Goal: Answer question/provide support

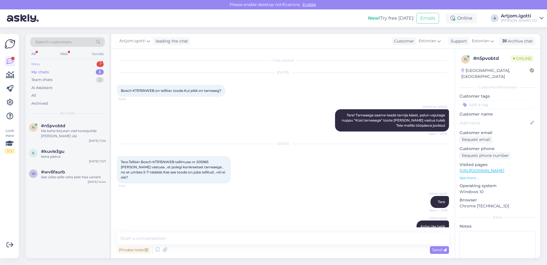
scroll to position [149, 0]
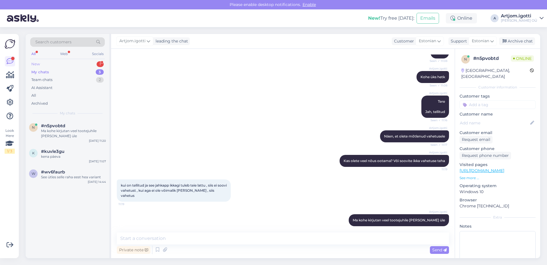
click at [61, 61] on div "New 1" at bounding box center [67, 64] width 75 height 8
click at [70, 122] on div "y #ymapmfgu 1 Здравствуйте! Есть ли у Вас подставки с охлаждением для ноутбуков…" at bounding box center [68, 132] width 84 height 26
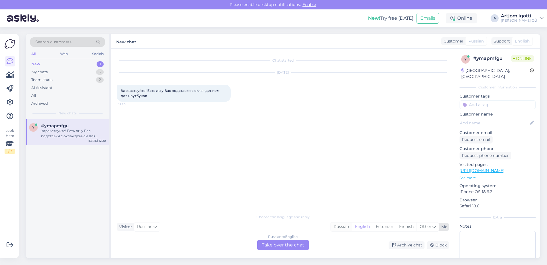
click at [339, 224] on div "Russian" at bounding box center [341, 226] width 21 height 9
click at [290, 245] on div "Russian to Russian Take over the chat" at bounding box center [283, 245] width 52 height 10
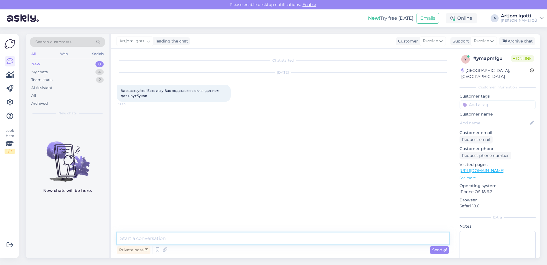
click at [163, 238] on textarea at bounding box center [283, 238] width 332 height 12
type textarea "R"
type textarea "В"
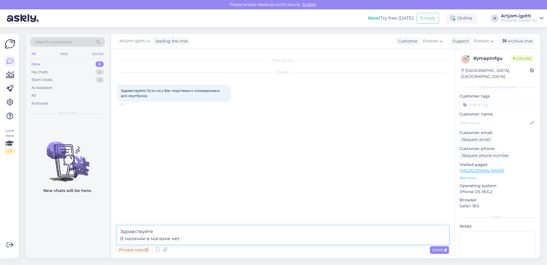
type textarea "Здравствуйте В наличии в магазне нет."
click at [192, 238] on textarea "Здравствуйте В наличии в магазне нет." at bounding box center [283, 235] width 332 height 19
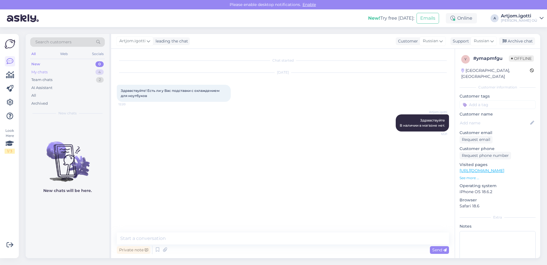
click at [58, 71] on div "My chats 4" at bounding box center [67, 72] width 75 height 8
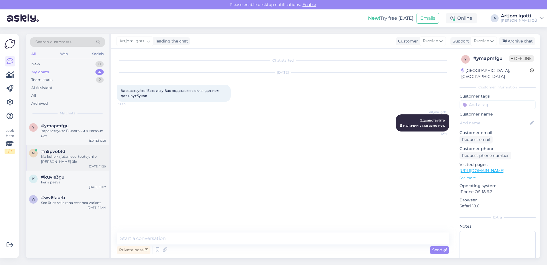
click at [71, 157] on div "Ma kohe kirjutan veel tootejuhile [PERSON_NAME] üle" at bounding box center [73, 159] width 65 height 10
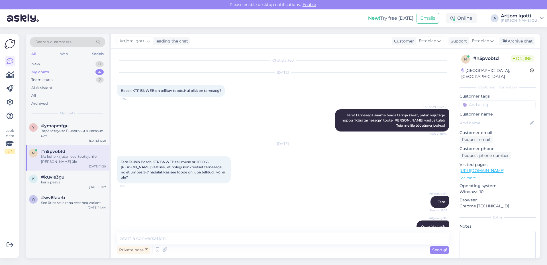
scroll to position [149, 0]
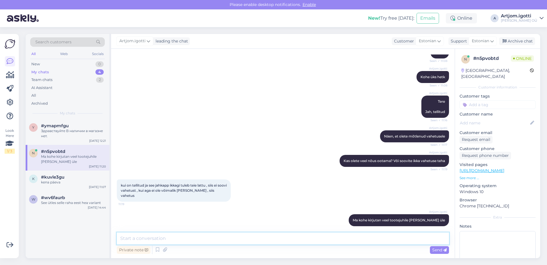
drag, startPoint x: 192, startPoint y: 240, endPoint x: 190, endPoint y: 236, distance: 4.7
click at [192, 240] on textarea at bounding box center [283, 238] width 332 height 12
type textarea "S"
paste textarea "10.10 peaks isegi saama juba."
type textarea "[PERSON_NAME] vastuse et 10.10 peaks isegi saama juba."
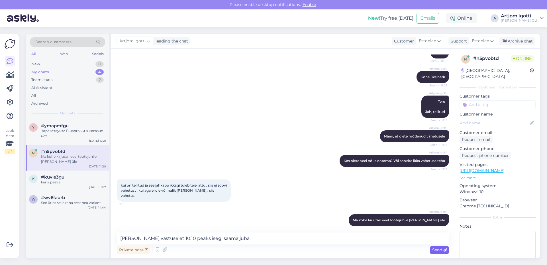
click at [439, 251] on span "Send" at bounding box center [440, 249] width 15 height 5
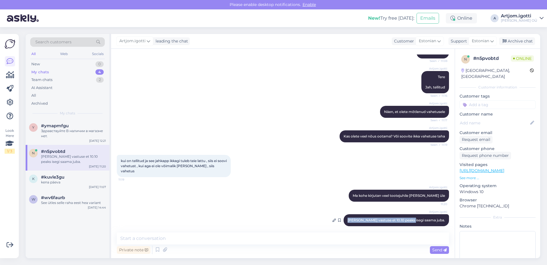
drag, startPoint x: 362, startPoint y: 212, endPoint x: 433, endPoint y: 212, distance: 70.7
click at [430, 214] on div "Artjom.[PERSON_NAME] vastuse et 10.10 peaks isegi saama juba. 12:23" at bounding box center [397, 220] width 106 height 12
click at [73, 127] on div "#ymapmfgu" at bounding box center [73, 125] width 65 height 5
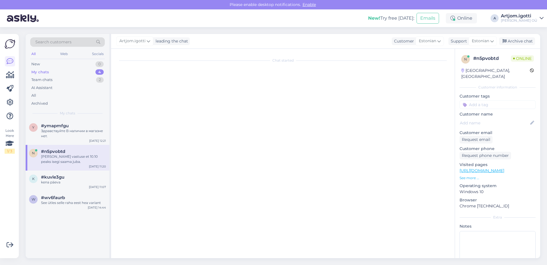
scroll to position [0, 0]
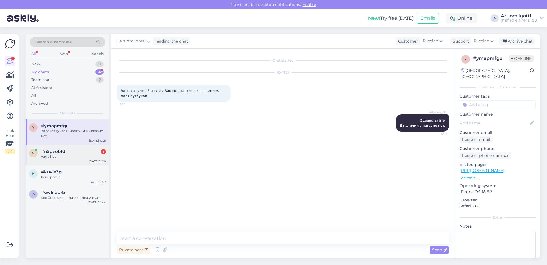
click at [85, 156] on div "väga hea" at bounding box center [73, 156] width 65 height 5
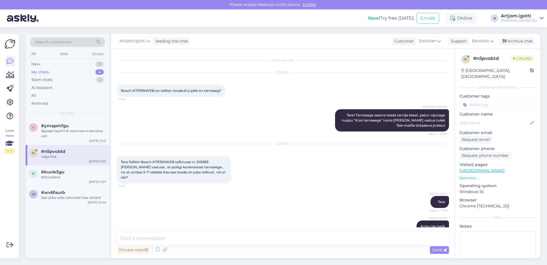
scroll to position [198, 0]
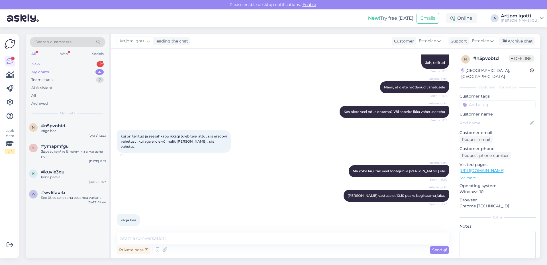
click at [70, 64] on div "New 1" at bounding box center [67, 64] width 75 height 8
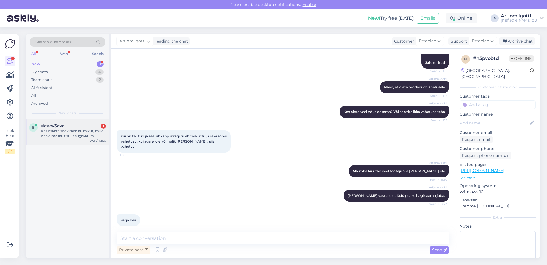
click at [78, 128] on div "Kas oskate soovitada külmikut, millel on võimalikult suur sügavkülm" at bounding box center [73, 133] width 65 height 10
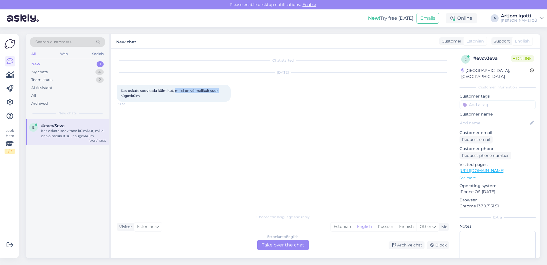
drag, startPoint x: 177, startPoint y: 90, endPoint x: 224, endPoint y: 92, distance: 46.8
click at [224, 92] on div "Kas oskate soovitada külmikut, millel on võimalikult suur sügavkülm 12:55" at bounding box center [174, 93] width 114 height 17
click at [129, 96] on span "Kas oskate soovitada külmikut, millel on võimalikult suur sügavkülm" at bounding box center [170, 92] width 98 height 9
click at [344, 225] on div "Estonian" at bounding box center [342, 226] width 23 height 9
click at [280, 222] on div "Choose the language and reply Visitor Estonian Me Estonian English Russian Finn…" at bounding box center [283, 230] width 332 height 39
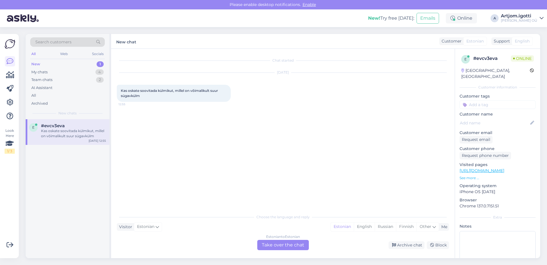
click at [283, 239] on div "Estonian to Estonian" at bounding box center [283, 236] width 34 height 5
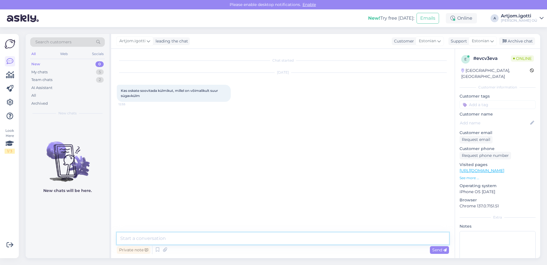
click at [211, 236] on textarea at bounding box center [283, 238] width 332 height 12
type textarea "у"
type textarea "Tere Nad on kõik enam vähem standartset."
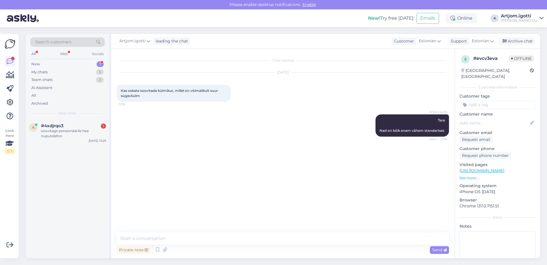
click at [71, 60] on div "New 1" at bounding box center [67, 64] width 75 height 8
click at [68, 128] on div "#4xdjrqo3 1" at bounding box center [73, 125] width 65 height 5
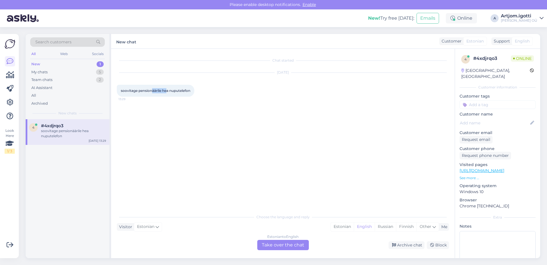
drag, startPoint x: 157, startPoint y: 91, endPoint x: 169, endPoint y: 92, distance: 11.4
click at [168, 92] on span "soovitage pensionäärile hea nuputelefon" at bounding box center [156, 90] width 70 height 4
click at [344, 228] on div "Estonian" at bounding box center [342, 226] width 23 height 9
click at [278, 244] on div "Estonian to Estonian Take over the chat" at bounding box center [283, 245] width 52 height 10
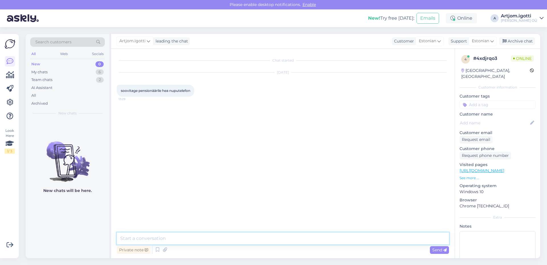
click at [188, 235] on textarea at bounding box center [283, 238] width 332 height 12
type textarea "Tere Myphone halo3"
type textarea "o"
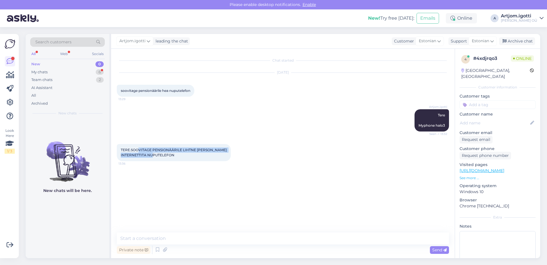
drag, startPoint x: 138, startPoint y: 150, endPoint x: 203, endPoint y: 157, distance: 65.7
click at [203, 157] on div "TERE.SOOVITAGE PENSIONÄÄRILE LIHTNE [PERSON_NAME] INTERNETTITA NUPUTELEFON 13:36" at bounding box center [174, 152] width 114 height 17
click at [202, 157] on div "TERE.SOOVITAGE PENSIONÄÄRILE LIHTNE [PERSON_NAME] INTERNETTITA NUPUTELEFON 13:36" at bounding box center [174, 152] width 114 height 17
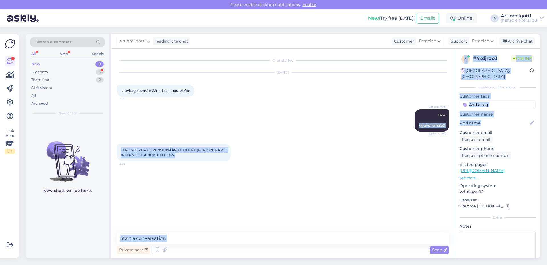
drag, startPoint x: 419, startPoint y: 126, endPoint x: 460, endPoint y: 125, distance: 41.1
click at [460, 125] on div "Chat started [DATE] soovitage pensionäärile hea nuputelefon 13:29 Artjom.igotti…" at bounding box center [325, 153] width 429 height 209
click at [431, 129] on div "Artjom.igotti Tere Myphone halo3 Seen ✓ 13:32" at bounding box center [432, 120] width 35 height 22
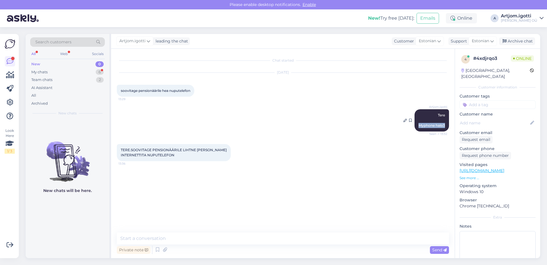
drag, startPoint x: 420, startPoint y: 126, endPoint x: 448, endPoint y: 126, distance: 27.9
click at [448, 126] on div "Artjom.igotti Tere Myphone halo3 Seen ✓ 13:32" at bounding box center [432, 120] width 35 height 22
copy span "Myphone halo3"
click at [184, 241] on textarea at bounding box center [283, 238] width 332 height 12
click at [315, 153] on div "TERE.SOOVITAGE PENSIONÄÄRILE LIHTNE [PERSON_NAME] INTERNETTITA NUPUTELEFON 13:36" at bounding box center [283, 153] width 332 height 30
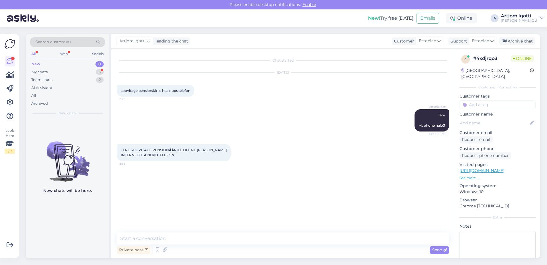
click at [299, 215] on div "Chat started [DATE] soovitage pensionäärile hea nuputelefon 13:29 Artjom.igotti…" at bounding box center [286, 140] width 338 height 173
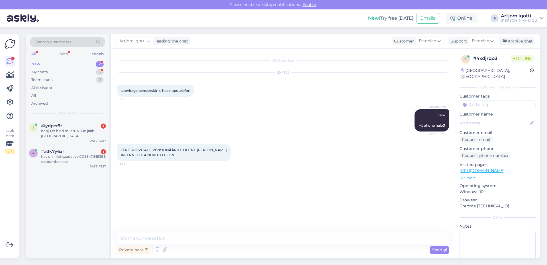
drag, startPoint x: 200, startPoint y: 149, endPoint x: 154, endPoint y: 151, distance: 46.3
click at [199, 149] on span "TERE.SOOVITAGE PENSIONÄÄRILE LIHTNE [PERSON_NAME] INTERNETTITA NUPUTELEFON" at bounding box center [174, 152] width 107 height 9
click at [182, 238] on textarea at bounding box center [283, 238] width 332 height 12
type textarea "a"
paste textarea
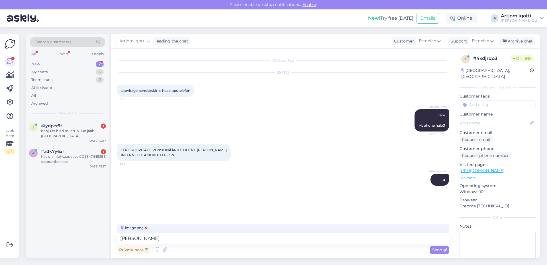
click at [145, 228] on icon at bounding box center [146, 227] width 2 height 3
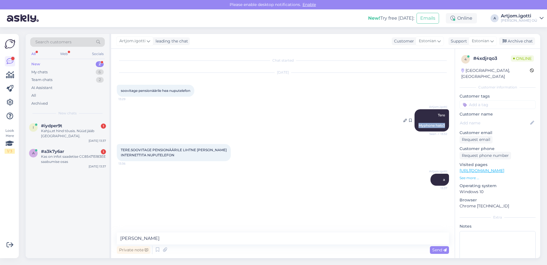
drag, startPoint x: 418, startPoint y: 126, endPoint x: 447, endPoint y: 127, distance: 29.1
click at [447, 127] on div "Artjom.igotti Tere Myphone halo3 Seen ✓ 13:32" at bounding box center [432, 120] width 35 height 22
copy span "Myphone halo3"
click at [163, 239] on textarea "[PERSON_NAME]" at bounding box center [283, 238] width 332 height 12
paste textarea "Myphone halo3"
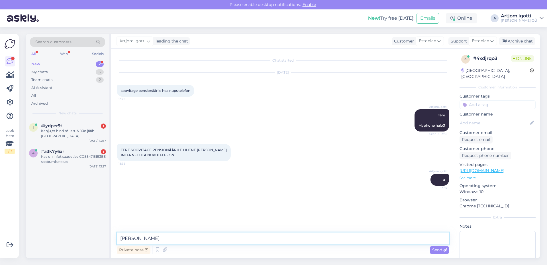
type textarea "Ma soovitaks Myphone halo3"
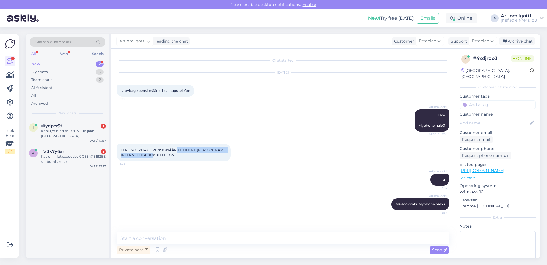
drag, startPoint x: 180, startPoint y: 150, endPoint x: 177, endPoint y: 157, distance: 8.4
click at [177, 157] on div "TERE.SOOVITAGE PENSIONÄÄRILE LIHTNE [PERSON_NAME] INTERNETTITA NUPUTELEFON 13:36" at bounding box center [174, 152] width 114 height 17
click at [81, 133] on div "Kahju,et hind tõusis. Nüüd jääb [GEOGRAPHIC_DATA]." at bounding box center [73, 133] width 65 height 10
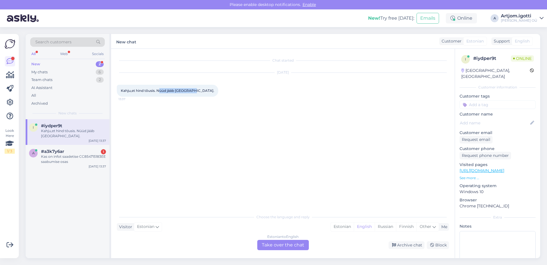
drag, startPoint x: 161, startPoint y: 92, endPoint x: 208, endPoint y: 93, distance: 46.8
click at [208, 93] on div "[DATE] Kahju,et hind tõusis. Nüüd jääb [GEOGRAPHIC_DATA]. 13:37" at bounding box center [283, 84] width 332 height 36
click at [343, 223] on div "Estonian" at bounding box center [342, 226] width 23 height 9
click at [75, 147] on div "a #a3k7y6ar 1 Kas on infot saadetise CC854715183EE saabumise osas [DATE] 13:37" at bounding box center [68, 158] width 84 height 26
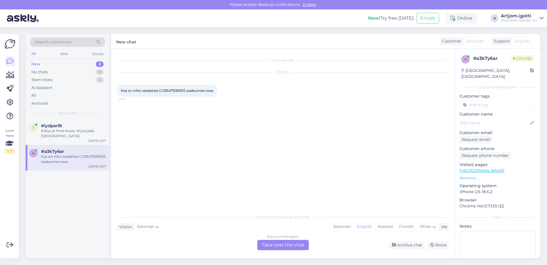
click at [172, 90] on span "Kas on infot saadetise CC854715183EE saabumise osas" at bounding box center [167, 90] width 93 height 4
copy span "CC854715183EE"
click at [345, 223] on div "Estonian" at bounding box center [342, 226] width 23 height 9
click at [293, 242] on div "Estonian to Estonian Take over the chat" at bounding box center [283, 245] width 52 height 10
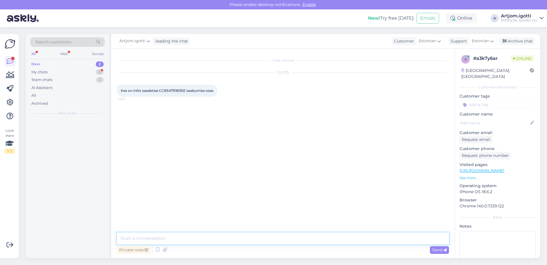
click at [250, 232] on textarea at bounding box center [283, 238] width 332 height 12
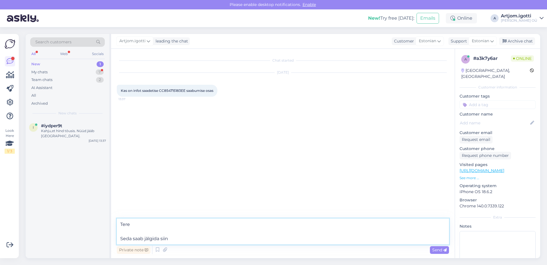
paste textarea "[URL][DOMAIN_NAME]"
type textarea "Tere Seda saab jälgida siin [URL][DOMAIN_NAME]"
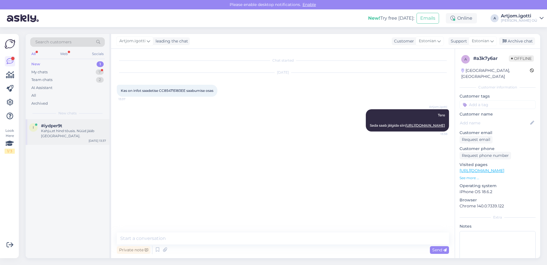
click at [73, 135] on div "Kahju,et hind tõusis. Nüüd jääb [GEOGRAPHIC_DATA]." at bounding box center [73, 133] width 65 height 10
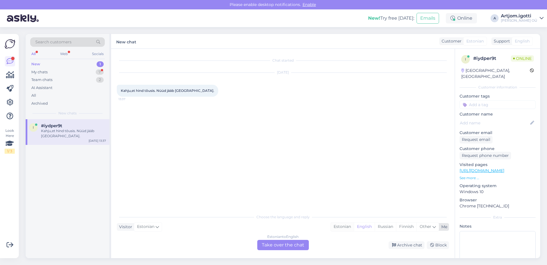
click at [342, 229] on div "Estonian" at bounding box center [342, 226] width 23 height 9
click at [303, 245] on div "Estonian to Estonian Take over the chat" at bounding box center [283, 245] width 52 height 10
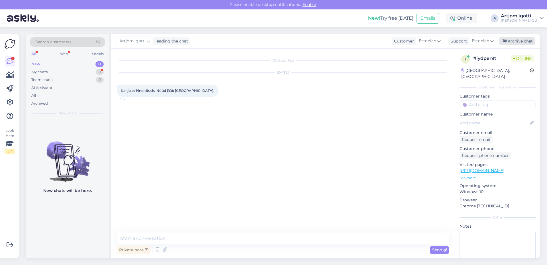
click at [516, 44] on div "Archive chat" at bounding box center [518, 41] width 36 height 8
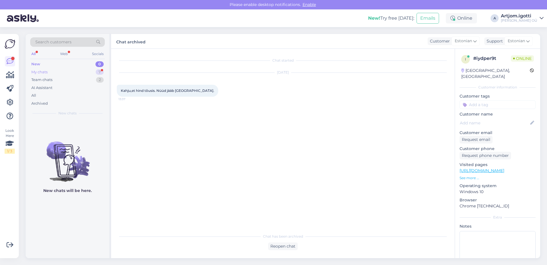
click at [73, 72] on div "My chats 7" at bounding box center [67, 72] width 75 height 8
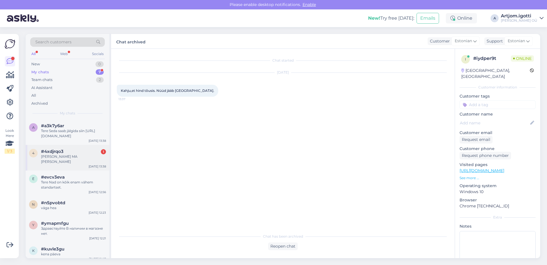
click at [67, 155] on div "[PERSON_NAME] MA [PERSON_NAME]" at bounding box center [73, 159] width 65 height 10
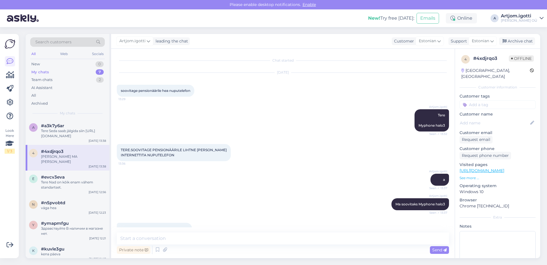
scroll to position [14, 0]
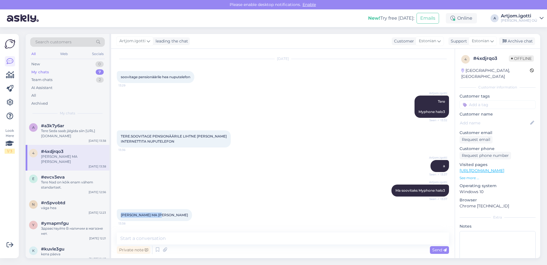
drag, startPoint x: 121, startPoint y: 214, endPoint x: 171, endPoint y: 214, distance: 50.2
click at [171, 214] on div "[PERSON_NAME] MA [PERSON_NAME] 13:38" at bounding box center [283, 215] width 332 height 25
copy span "[PERSON_NAME] MA [PERSON_NAME]"
drag, startPoint x: 415, startPoint y: 112, endPoint x: 449, endPoint y: 113, distance: 33.1
click at [449, 113] on div "Chat started [DATE] soovitage pensionäärile hea nuputelefon 13:29 Artjom.igotti…" at bounding box center [286, 140] width 338 height 173
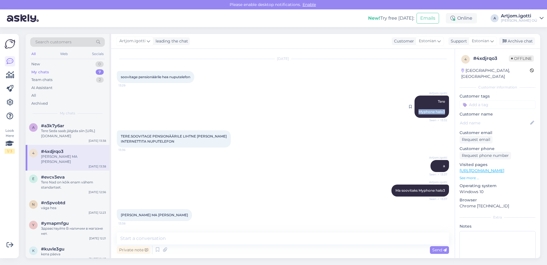
copy span "Myphone halo3"
drag, startPoint x: 181, startPoint y: 78, endPoint x: 200, endPoint y: 83, distance: 20.0
click at [191, 81] on div "soovitage pensionäärile hea nuputelefon 13:29" at bounding box center [156, 77] width 78 height 12
drag, startPoint x: 417, startPoint y: 113, endPoint x: 437, endPoint y: 113, distance: 19.1
click at [437, 113] on span "Tere Myphone halo3" at bounding box center [432, 106] width 27 height 15
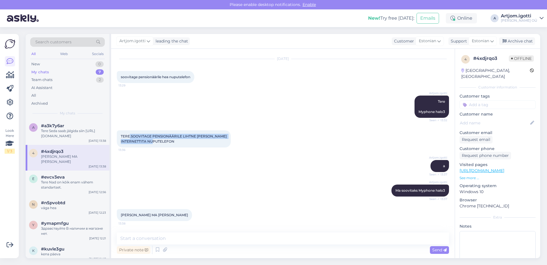
drag, startPoint x: 130, startPoint y: 135, endPoint x: 229, endPoint y: 143, distance: 99.0
click at [228, 143] on div "TERE.SOOVITAGE PENSIONÄÄRILE LIHTNE [PERSON_NAME] INTERNETTITA NUPUTELEFON 13:36" at bounding box center [174, 138] width 114 height 17
drag, startPoint x: 439, startPoint y: 166, endPoint x: 444, endPoint y: 167, distance: 4.3
click at [444, 167] on div "Artjom.igotti a Seen ✓ 13:37" at bounding box center [440, 166] width 19 height 12
drag, startPoint x: 390, startPoint y: 190, endPoint x: 441, endPoint y: 191, distance: 51.1
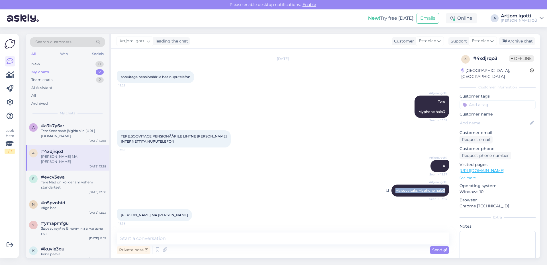
click at [441, 191] on div "Artjom.[PERSON_NAME] soovitaks Myphone halo3 Seen ✓ 13:37" at bounding box center [421, 190] width 58 height 12
drag, startPoint x: 437, startPoint y: 165, endPoint x: 443, endPoint y: 165, distance: 6.3
click at [443, 165] on div "Artjom.igotti a Seen ✓ 13:37" at bounding box center [440, 166] width 19 height 12
drag, startPoint x: 389, startPoint y: 190, endPoint x: 421, endPoint y: 192, distance: 31.7
click at [421, 192] on div "Artjom.[PERSON_NAME] soovitaks Myphone halo3 Seen ✓ 13:37" at bounding box center [421, 190] width 58 height 12
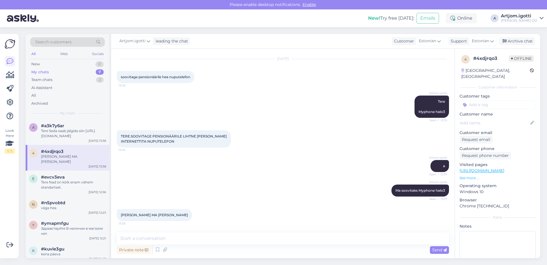
click at [138, 214] on span "[PERSON_NAME] MA [PERSON_NAME]" at bounding box center [154, 215] width 67 height 4
drag, startPoint x: 121, startPoint y: 215, endPoint x: 160, endPoint y: 212, distance: 38.6
click at [160, 212] on div "[PERSON_NAME] MA [PERSON_NAME] 13:38" at bounding box center [154, 215] width 75 height 12
click at [167, 236] on textarea at bounding box center [283, 238] width 332 height 12
paste textarea "[URL][DOMAIN_NAME]"
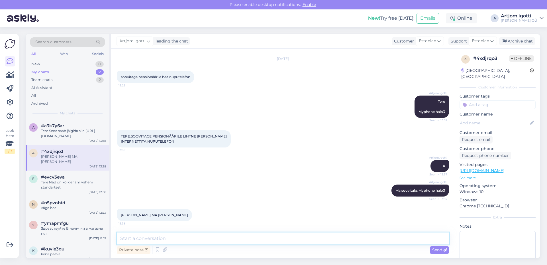
type textarea "[URL][DOMAIN_NAME]"
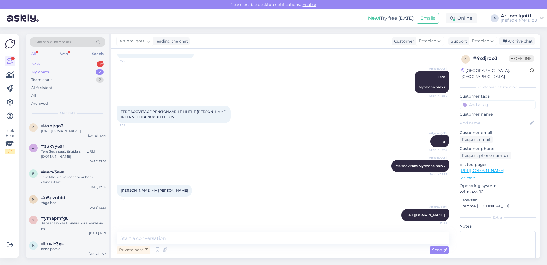
click at [53, 64] on div "New 1" at bounding box center [67, 64] width 75 height 8
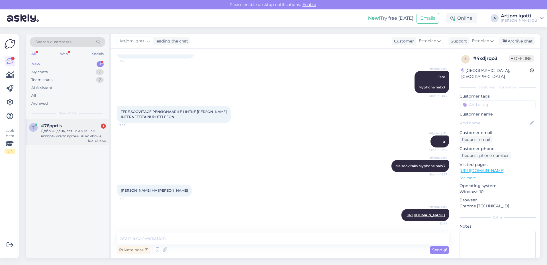
click at [68, 129] on div "Добрый день, есть ли в вашем ассортименте кухонный комбаин, который нарезает ку…" at bounding box center [73, 133] width 65 height 10
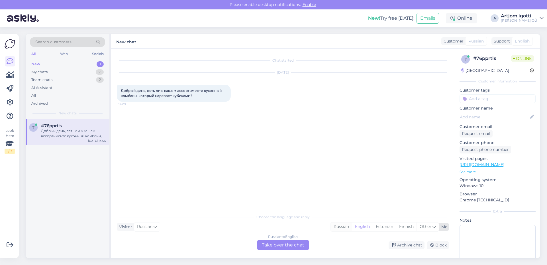
click at [342, 227] on div "Russian" at bounding box center [341, 226] width 21 height 9
click at [286, 243] on div "Russian to Russian Take over the chat" at bounding box center [283, 245] width 52 height 10
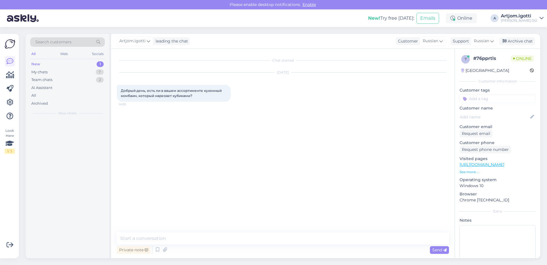
click at [205, 228] on div "Chat started [DATE] Добрый день, есть ли в вашем ассортименте кухонный комбаин,…" at bounding box center [283, 153] width 344 height 209
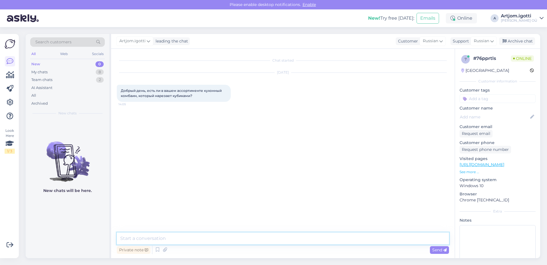
click at [201, 233] on textarea at bounding box center [283, 238] width 332 height 12
type textarea "P"
type textarea "Здравствуйте"
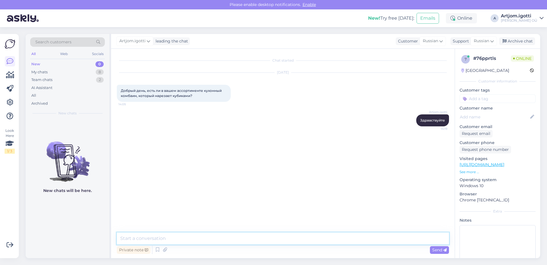
click at [171, 237] on textarea at bounding box center [283, 238] width 332 height 12
click at [239, 239] on textarea "У нас в наличии есть комбайны у которых есть" at bounding box center [283, 238] width 332 height 12
type textarea "У нас в наличии есть комбайны у которых есть насадка для того чтобы дерать куби…"
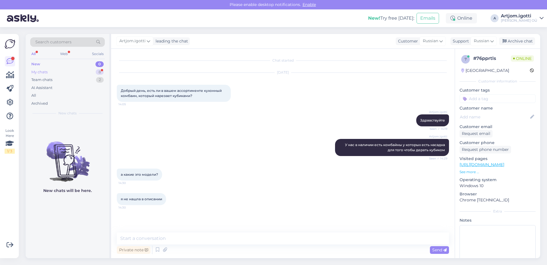
click at [66, 71] on div "My chats 8" at bounding box center [67, 72] width 75 height 8
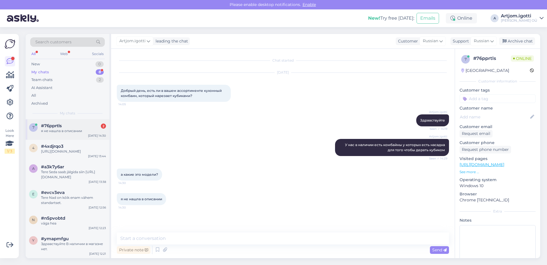
click at [86, 133] on div "я не нашла в описании" at bounding box center [73, 130] width 65 height 5
click at [144, 174] on span "а какие это модели?" at bounding box center [139, 174] width 37 height 4
click at [161, 243] on textarea at bounding box center [283, 238] width 332 height 12
type textarea "С"
type textarea "одну секунду"
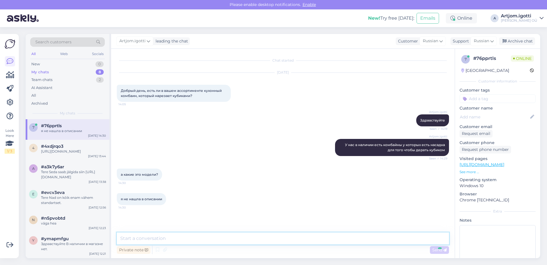
scroll to position [9, 0]
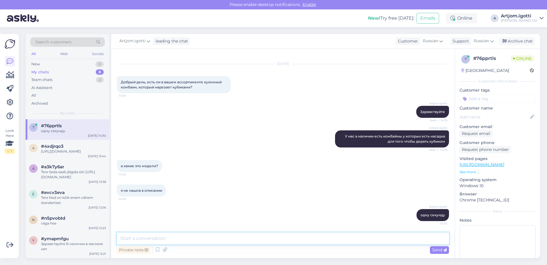
click at [144, 234] on textarea at bounding box center [283, 238] width 332 height 12
click at [249, 232] on div "Chat started [DATE] Добрый день, есть ли в вашем ассортименте кухонный комбаин,…" at bounding box center [283, 153] width 344 height 209
click at [250, 235] on textarea at bounding box center [283, 238] width 332 height 12
type textarea "k"
type textarea "Ладно я сейчас посмотрел из тех что в наличи в магазине и получается не нашёл"
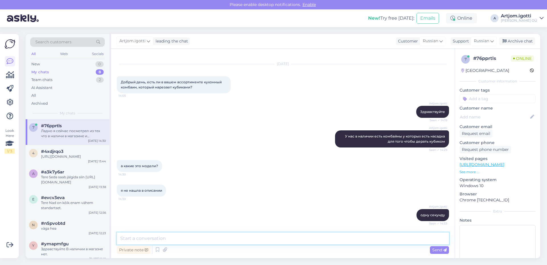
scroll to position [38, 0]
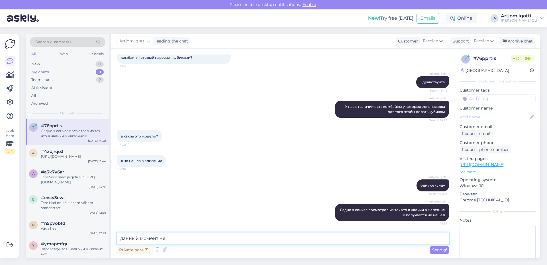
type textarea "данный момент нет"
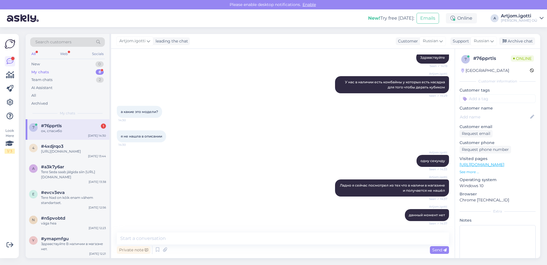
scroll to position [87, 0]
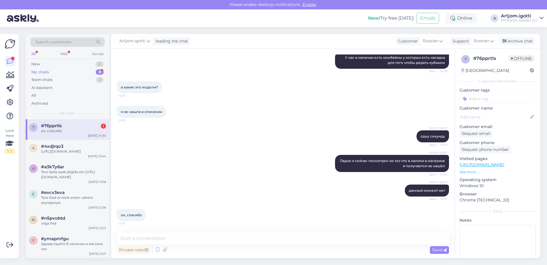
click at [68, 117] on div "Search customers All Web Socials New 0 My chats 8 Team chats 2 AI Assistant All…" at bounding box center [68, 76] width 84 height 85
click at [69, 126] on div "#76pprtls 1" at bounding box center [73, 125] width 65 height 5
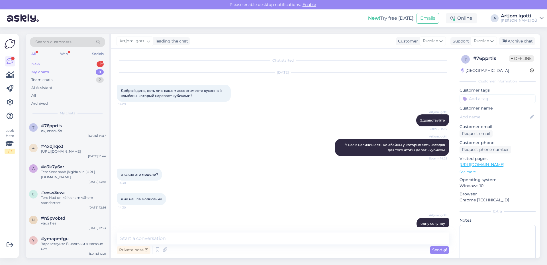
click at [57, 66] on div "New 1" at bounding box center [67, 64] width 75 height 8
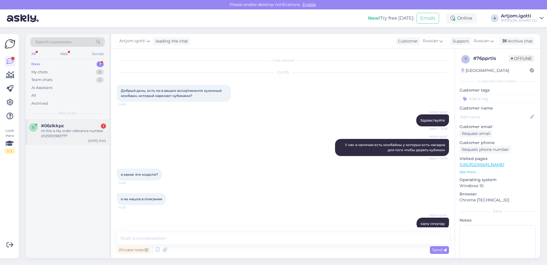
click at [86, 135] on div "Hi this is My order reference number 2025100383777" at bounding box center [73, 133] width 65 height 10
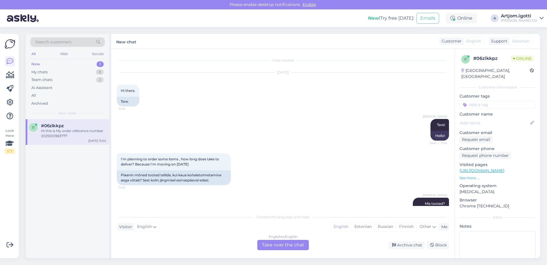
scroll to position [247, 0]
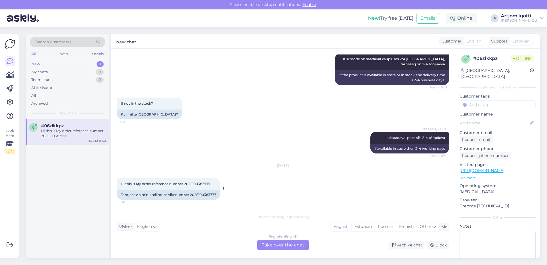
click at [210, 194] on div "Tere, see on minu tellimuse viitenumber 2025100383777" at bounding box center [169, 195] width 104 height 10
copy div "2025100383777"
drag, startPoint x: 148, startPoint y: 192, endPoint x: 191, endPoint y: 194, distance: 42.5
click at [191, 194] on div "Tere, see on minu tellimuse viitenumber 2025100383777" at bounding box center [169, 195] width 104 height 10
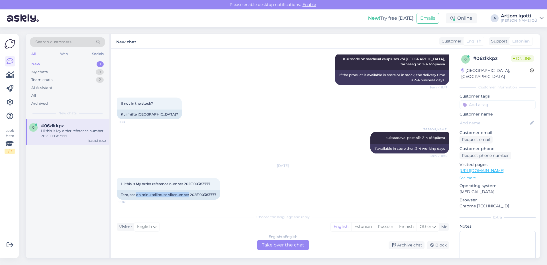
scroll to position [287, 0]
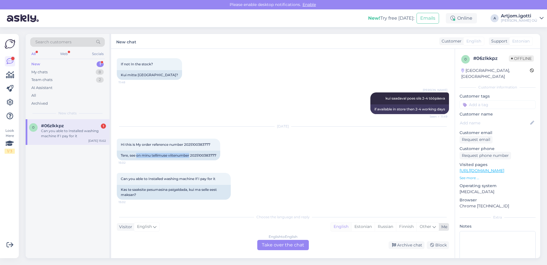
click at [343, 227] on div "English" at bounding box center [341, 226] width 21 height 9
click at [358, 228] on div "Estonian" at bounding box center [363, 226] width 23 height 9
click at [278, 245] on div "English to Estonian Take over the chat" at bounding box center [283, 245] width 52 height 10
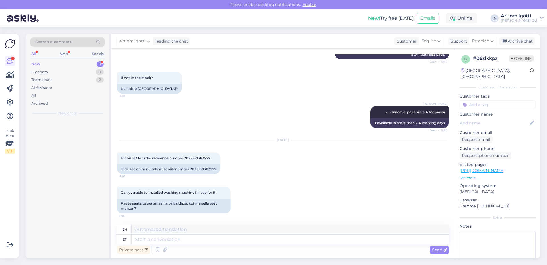
scroll to position [273, 0]
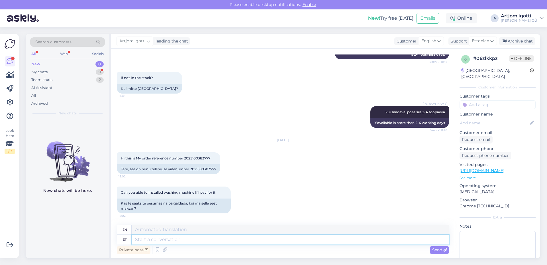
click at [188, 236] on textarea at bounding box center [291, 240] width 318 height 10
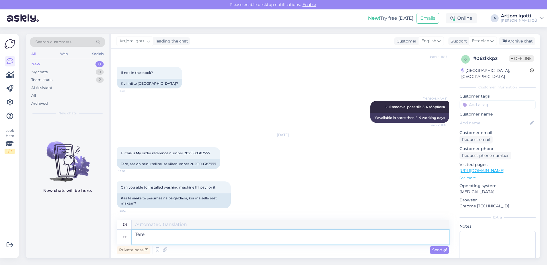
type textarea "Tere"
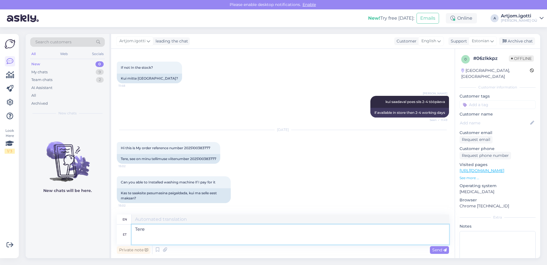
type textarea "Hello"
type textarea "Tere Meil"
type textarea "Hello May"
type textarea "Tere Meil"
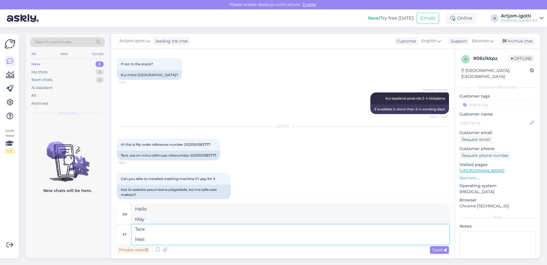
type textarea "Hello Email"
paste textarea "Eripaigaldus – 60.90€"
type textarea "Tere Meil Eripaigaldus – 60.90€"
click at [178, 240] on textarea "Tere Meil Eripaigaldus – 60.90€" at bounding box center [291, 234] width 318 height 20
type textarea "Hello Email Special installation – € 60.90"
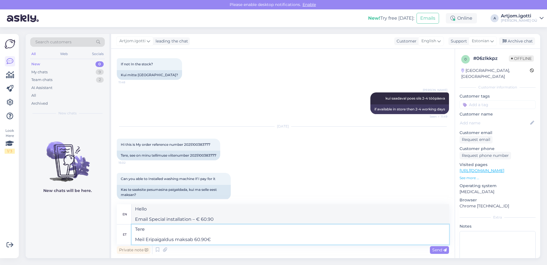
type textarea "Tere Meil Eripaigaldus maksab 60.90€"
type textarea "Hello We have Special installation costs € 60.90"
click at [150, 239] on textarea "Tere Meil Eripaigaldus maksab 60.90€" at bounding box center [291, 234] width 318 height 20
type textarea "Tere Meil eripaigaldus maksab 60.90€"
type textarea "Hello We have a special installation costing € 60.90"
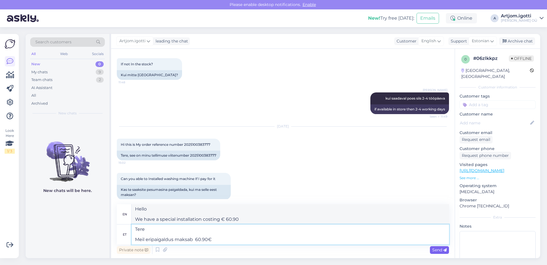
type textarea "Tere Meil eripaigaldus maksab 60.90€"
click at [431, 248] on div "Send" at bounding box center [439, 250] width 19 height 8
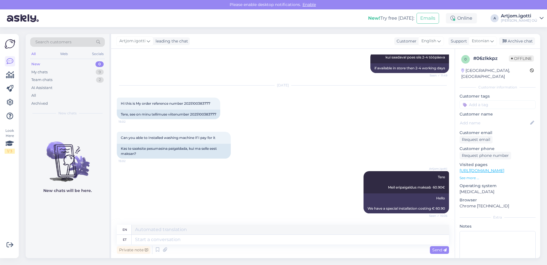
scroll to position [328, 0]
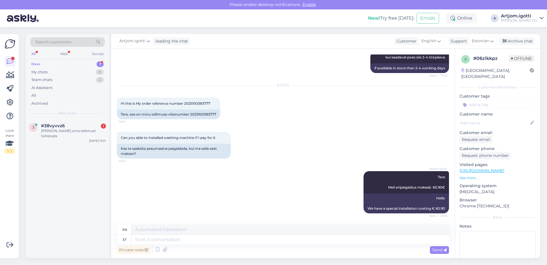
click at [80, 66] on div "New 1" at bounding box center [67, 64] width 75 height 8
click at [77, 123] on div "#38vyvvz6 1" at bounding box center [73, 125] width 65 height 5
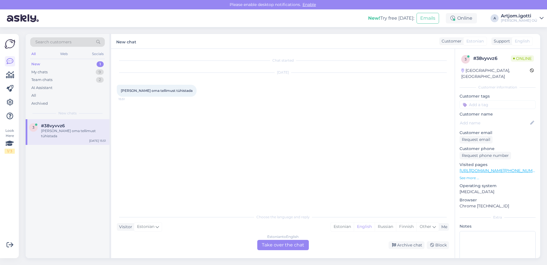
drag, startPoint x: 146, startPoint y: 91, endPoint x: 159, endPoint y: 91, distance: 12.3
click at [147, 91] on span "[PERSON_NAME] oma tellimust tühistada" at bounding box center [157, 90] width 72 height 4
click at [341, 226] on div "Estonian" at bounding box center [342, 226] width 23 height 9
drag, startPoint x: 291, startPoint y: 239, endPoint x: 288, endPoint y: 244, distance: 5.9
click at [291, 239] on div "Choose the language and reply Visitor Estonian Me Estonian English Russian Finn…" at bounding box center [283, 230] width 332 height 39
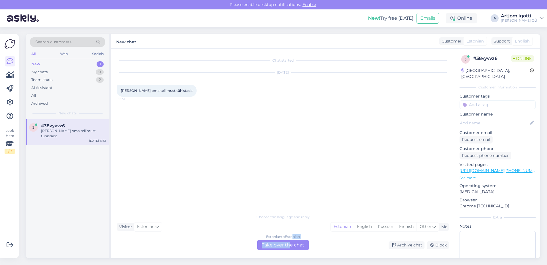
click at [287, 244] on div "Estonian to Estonian Take over the chat" at bounding box center [283, 245] width 52 height 10
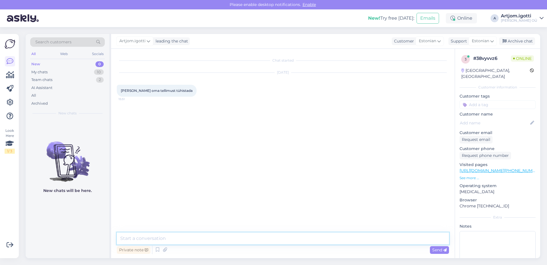
click at [187, 238] on textarea at bounding box center [283, 238] width 332 height 12
type textarea "[PERSON_NAME]"
type textarea "Tere"
type textarea "Millist tellimust soovite tühistada?"
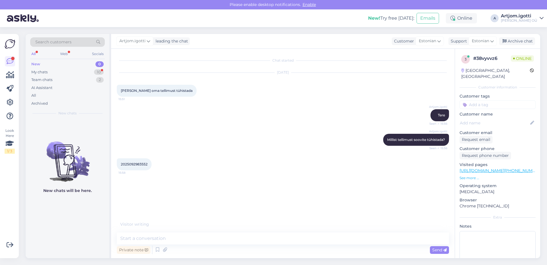
click at [132, 163] on span "2025092983552" at bounding box center [134, 164] width 27 height 4
copy div "2025092983552 15:58"
click at [162, 247] on icon at bounding box center [165, 250] width 8 height 9
click at [198, 232] on div "Chat started [DATE] Tere soovin oma tellimust tühistada 15:51 Artjom.igotti Ter…" at bounding box center [283, 153] width 344 height 209
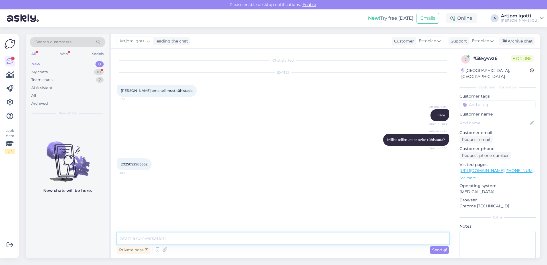
click at [198, 240] on textarea at bounding box center [283, 238] width 332 height 12
click at [132, 239] on textarea at bounding box center [283, 238] width 332 height 12
type textarea "S"
type textarea "Leidsin"
type textarea "Kas soovite teise toode?"
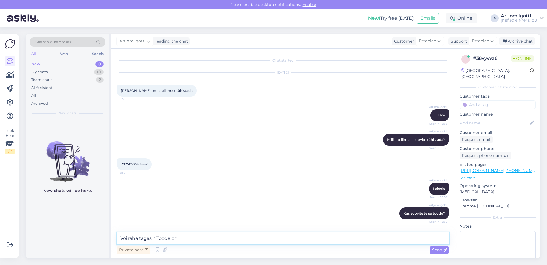
scroll to position [33, 0]
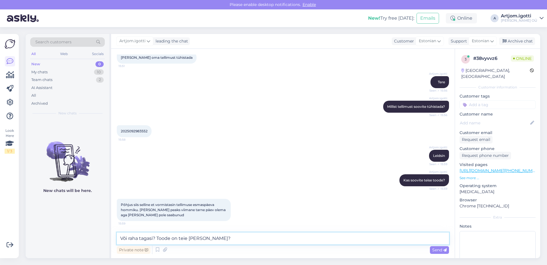
drag, startPoint x: 223, startPoint y: 235, endPoint x: 108, endPoint y: 225, distance: 114.8
click at [90, 230] on div "Search customers All Web Socials New 0 My chats 10 Team chats 2 AI Assistant Al…" at bounding box center [283, 146] width 515 height 224
click at [204, 240] on textarea "Või raha tagasi? Toode on teie [PERSON_NAME]?" at bounding box center [283, 238] width 332 height 12
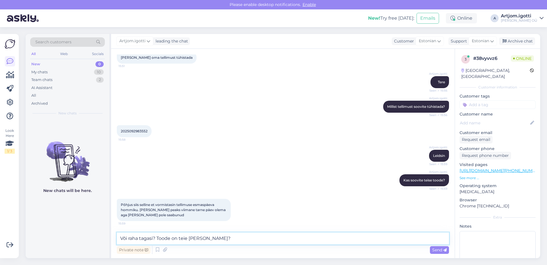
click at [204, 240] on textarea "Või raha tagasi? Toode on teie [PERSON_NAME]?" at bounding box center [283, 238] width 332 height 12
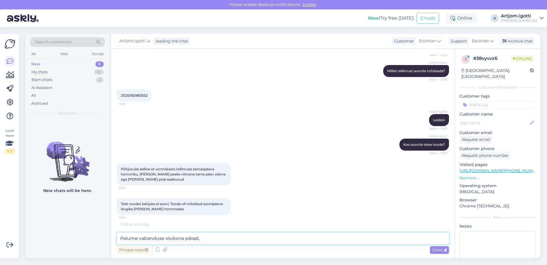
scroll to position [63, 0]
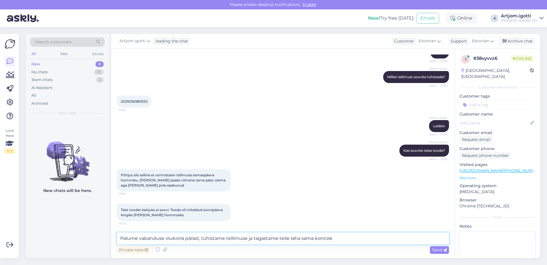
type textarea "Palume vabanduse olukorra pärast, tühistame tellimuse ja tagastame teile raha s…"
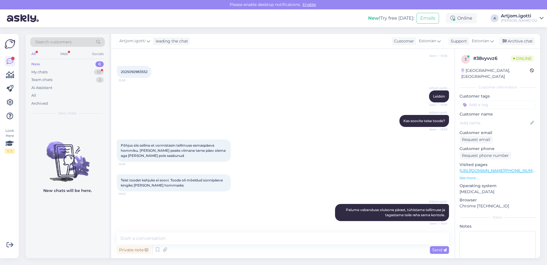
scroll to position [117, 0]
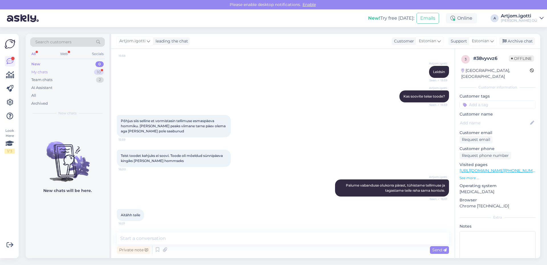
click at [66, 75] on div "My chats 10" at bounding box center [67, 72] width 75 height 8
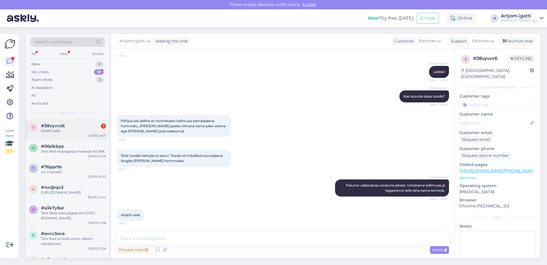
click at [85, 132] on div "Aitähh teile" at bounding box center [73, 130] width 65 height 5
